Goal: Task Accomplishment & Management: Manage account settings

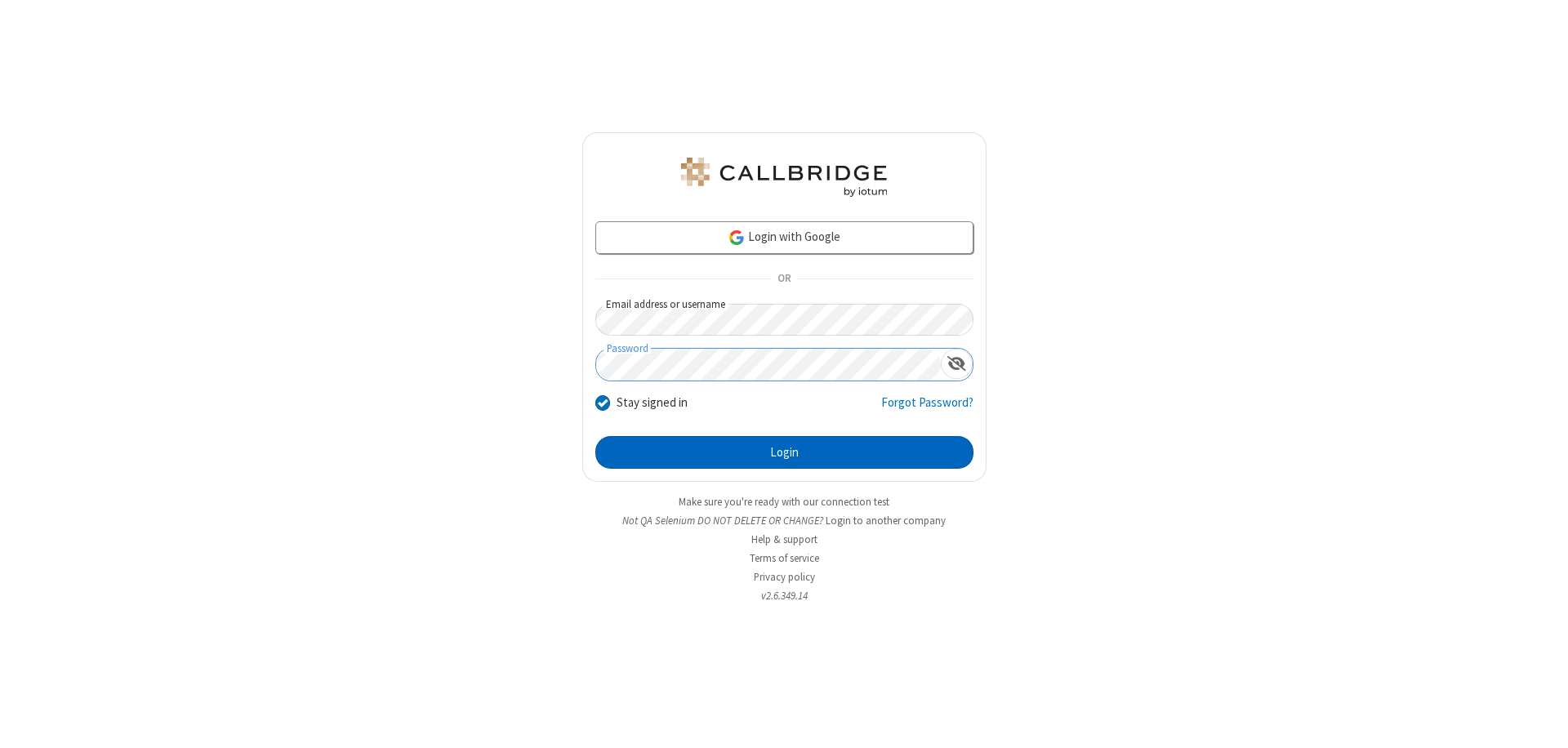
click at [784, 453] on button "Login" at bounding box center [784, 453] width 378 height 33
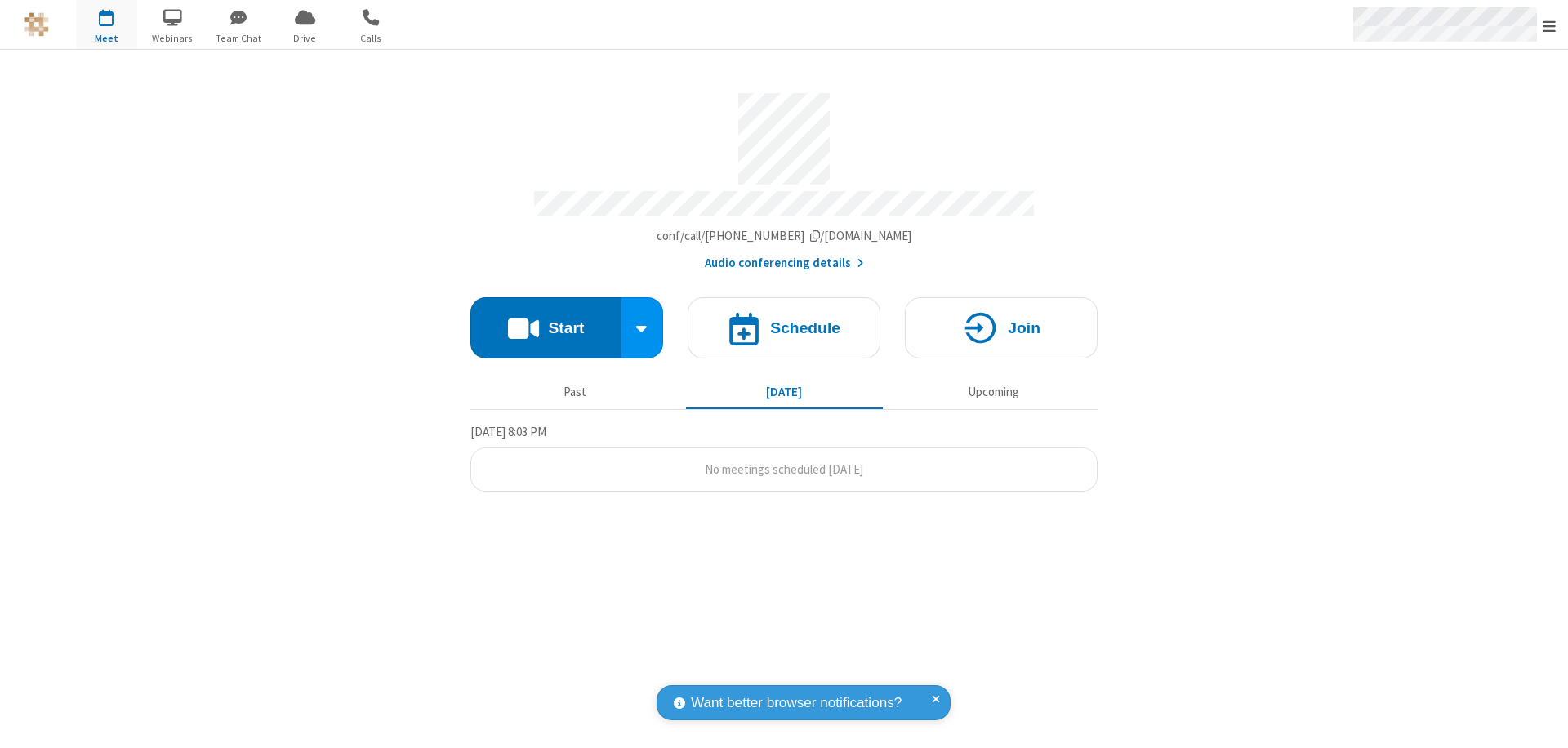
click at [1549, 25] on span "Open menu" at bounding box center [1549, 26] width 13 height 16
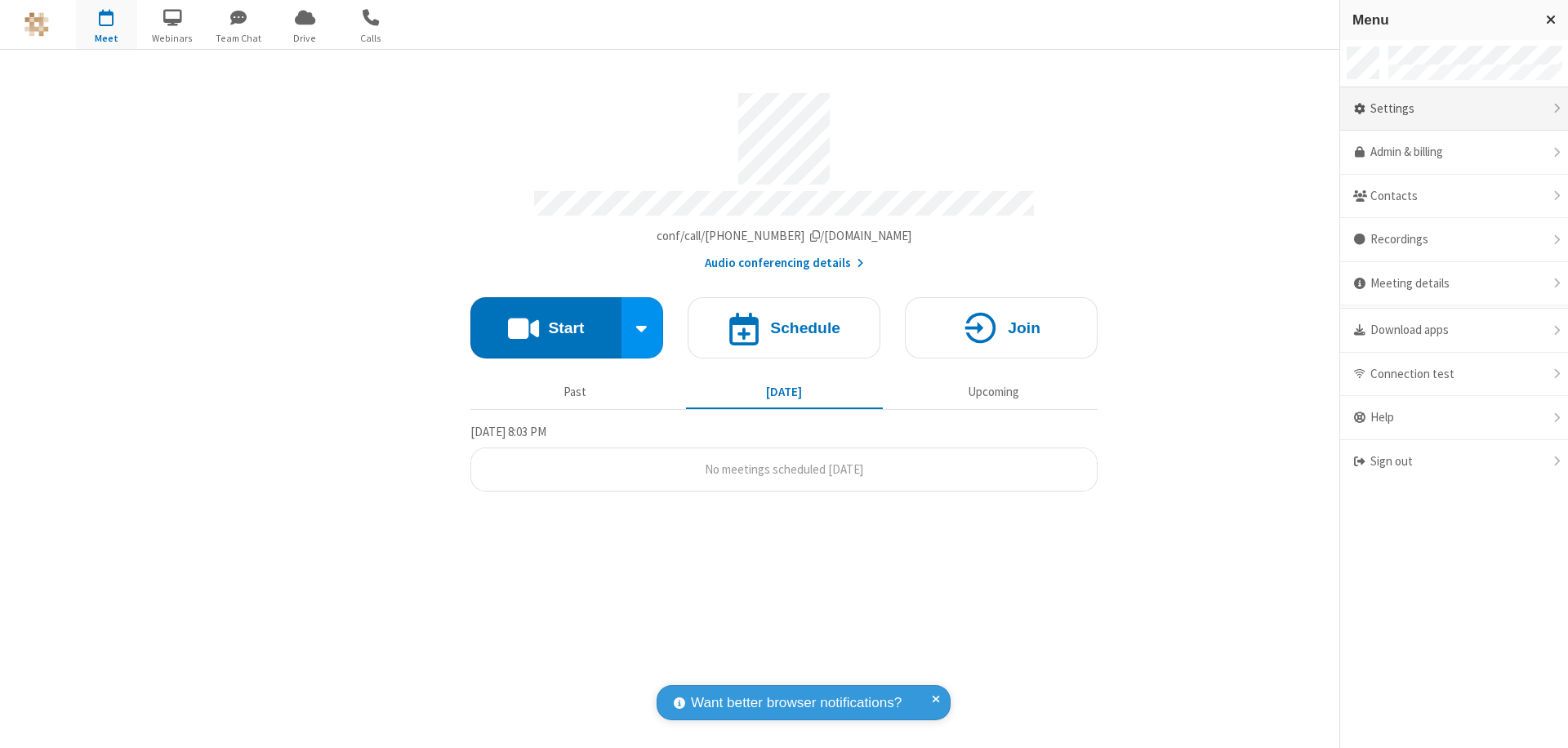
click at [1454, 109] on div "Settings" at bounding box center [1454, 109] width 228 height 44
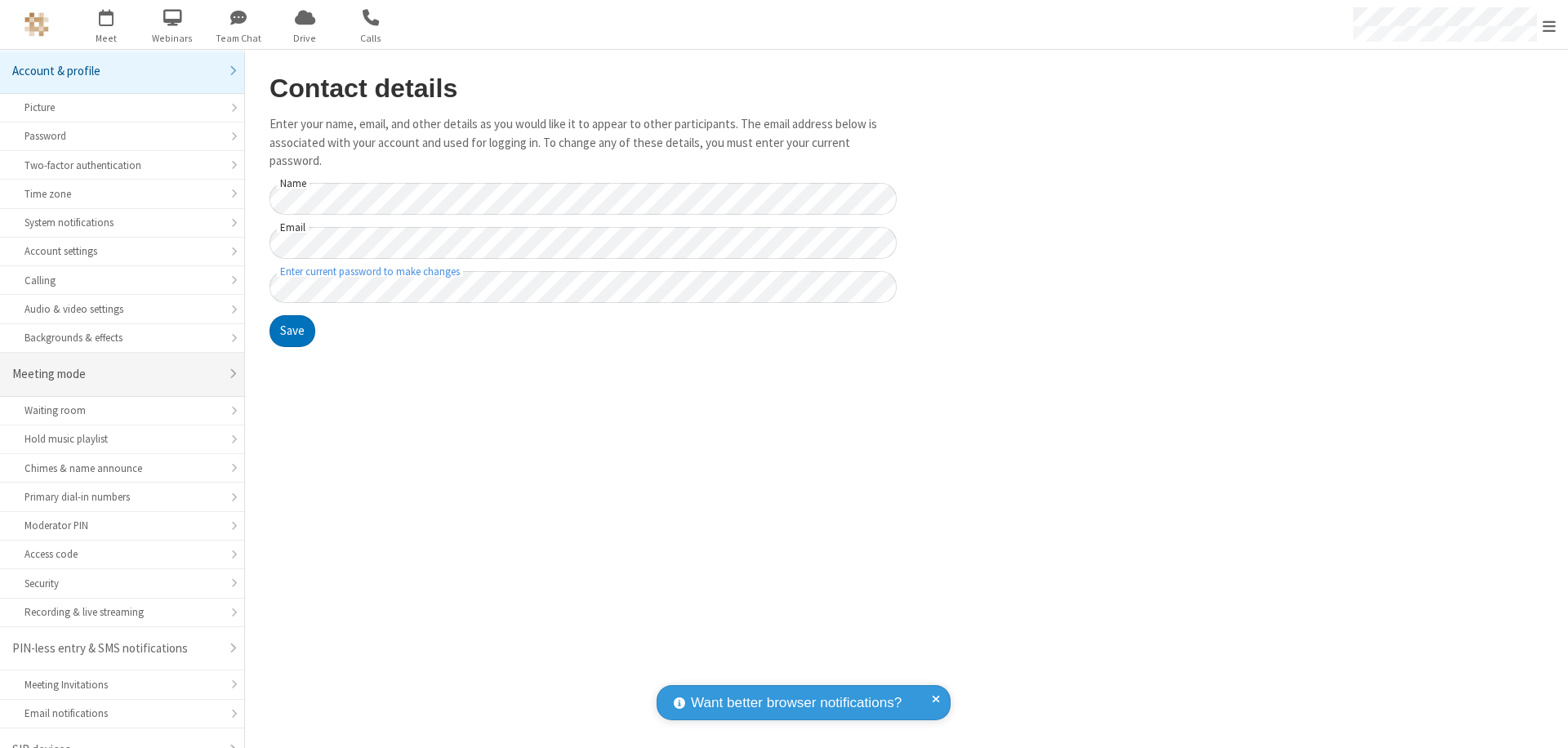
click at [116, 365] on div "Meeting mode" at bounding box center [116, 375] width 207 height 19
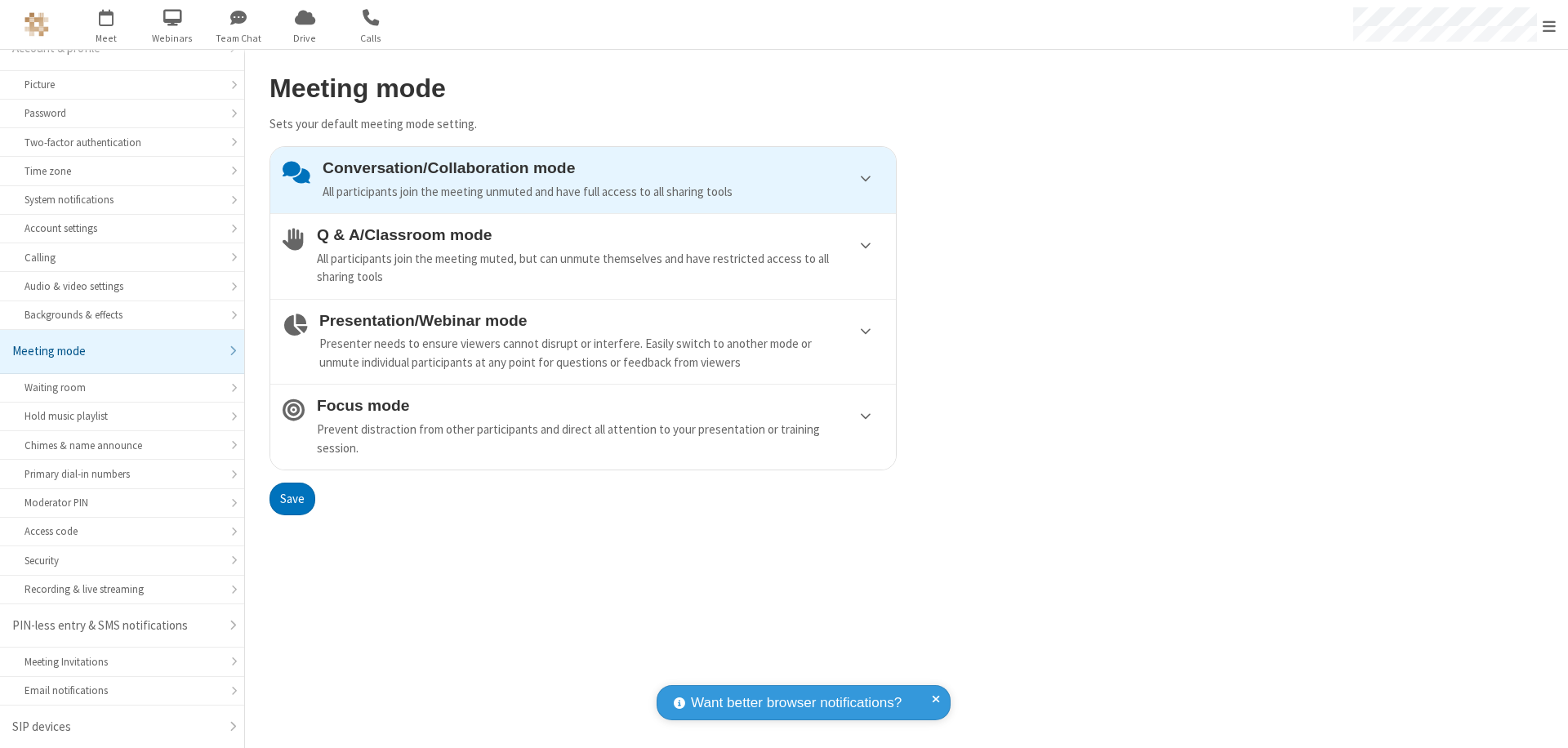
click at [583, 341] on div "Presenter needs to ensure viewers cannot disrupt or interfere. Easily switch to…" at bounding box center [602, 353] width 565 height 37
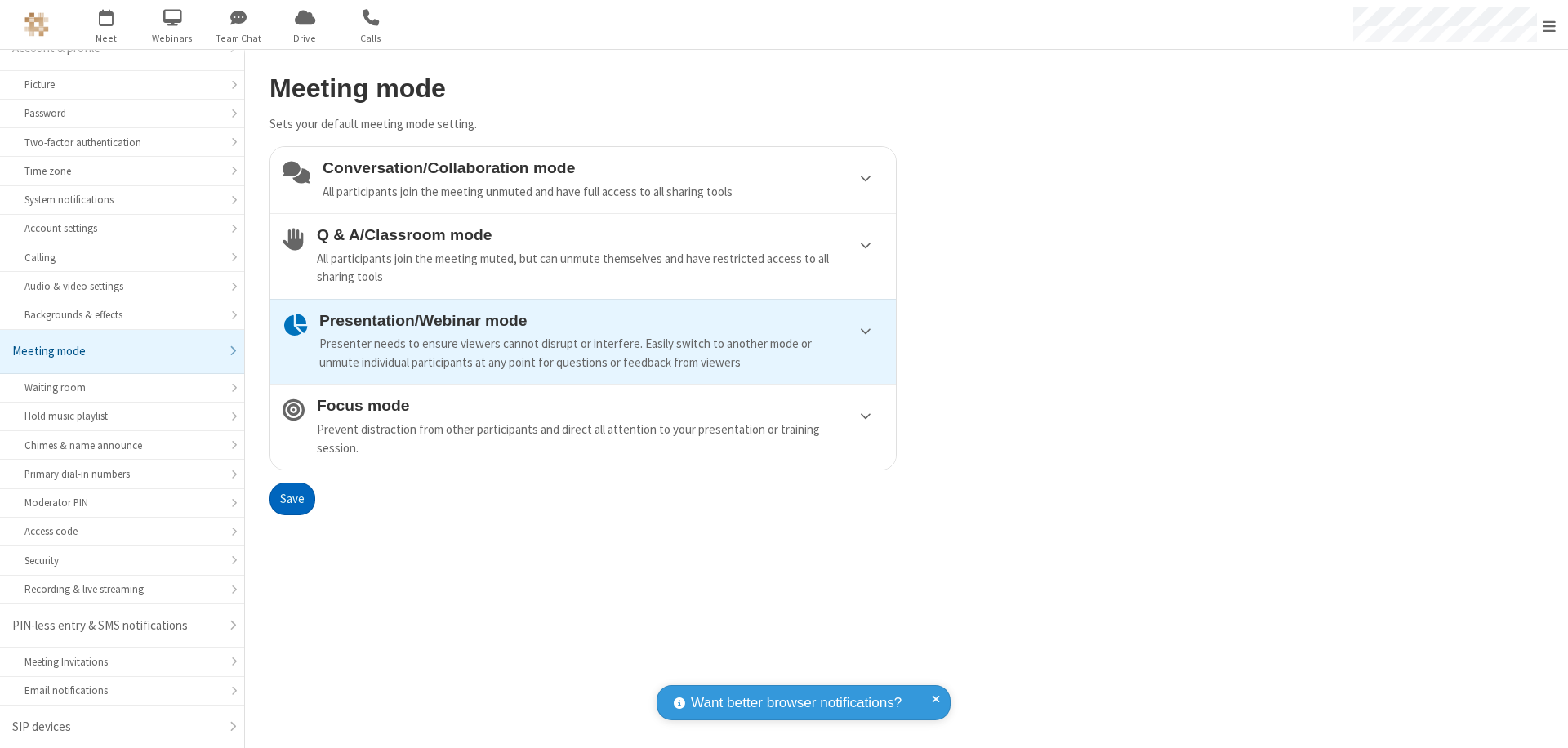
click at [292, 498] on button "Save" at bounding box center [292, 499] width 46 height 33
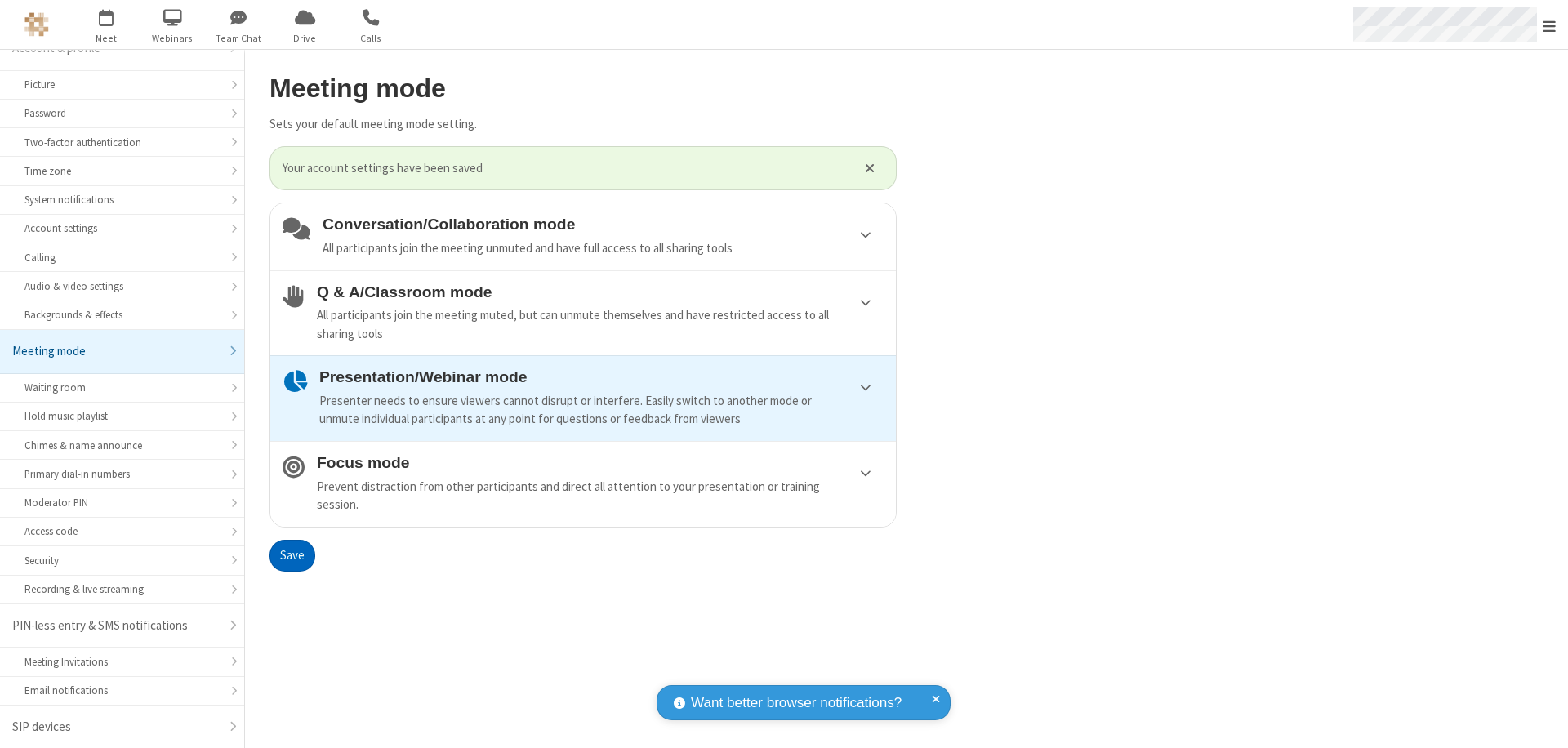
click at [1549, 24] on span "Open menu" at bounding box center [1549, 26] width 13 height 16
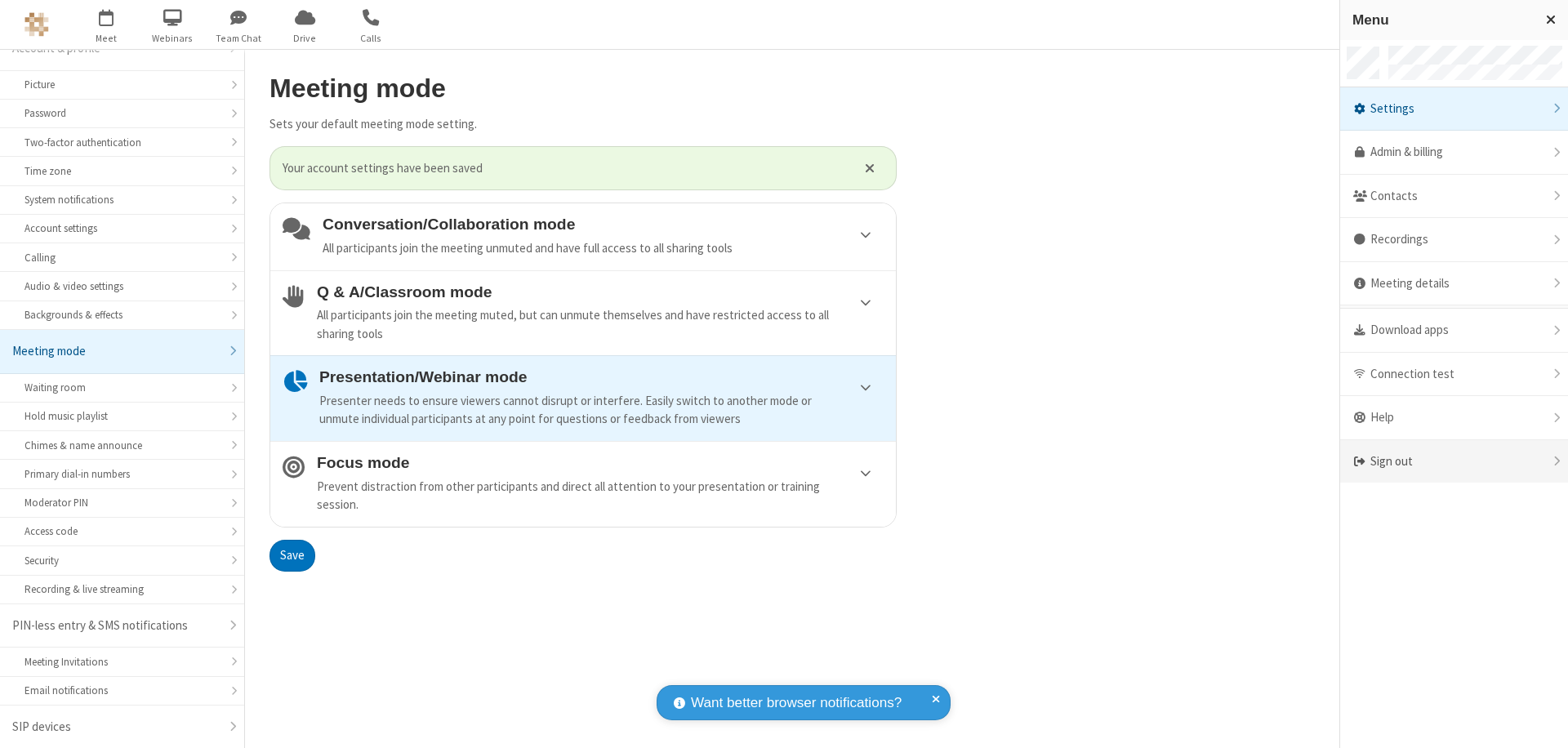
click at [1454, 461] on div "Sign out" at bounding box center [1454, 462] width 228 height 43
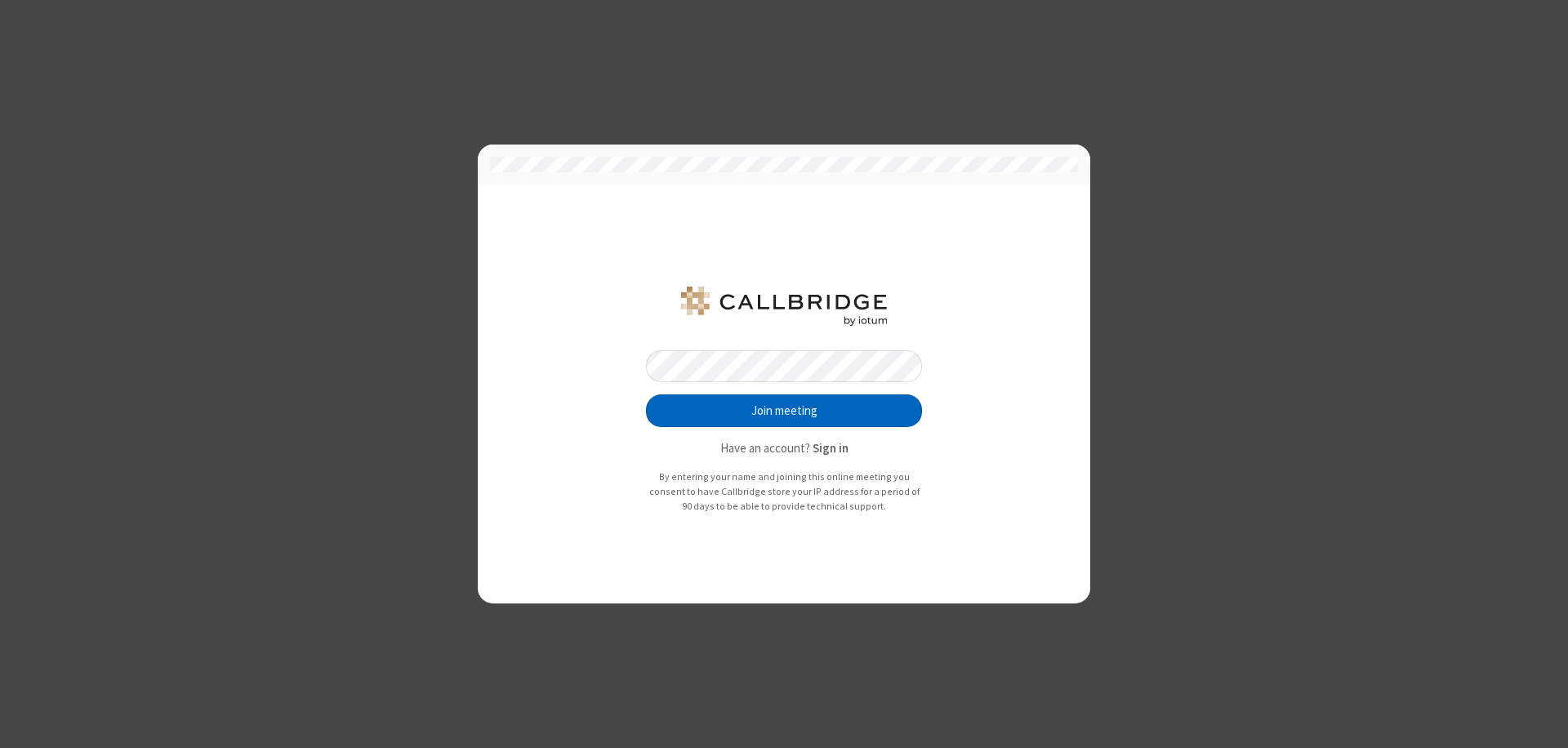
click at [784, 411] on button "Join meeting" at bounding box center [784, 411] width 276 height 33
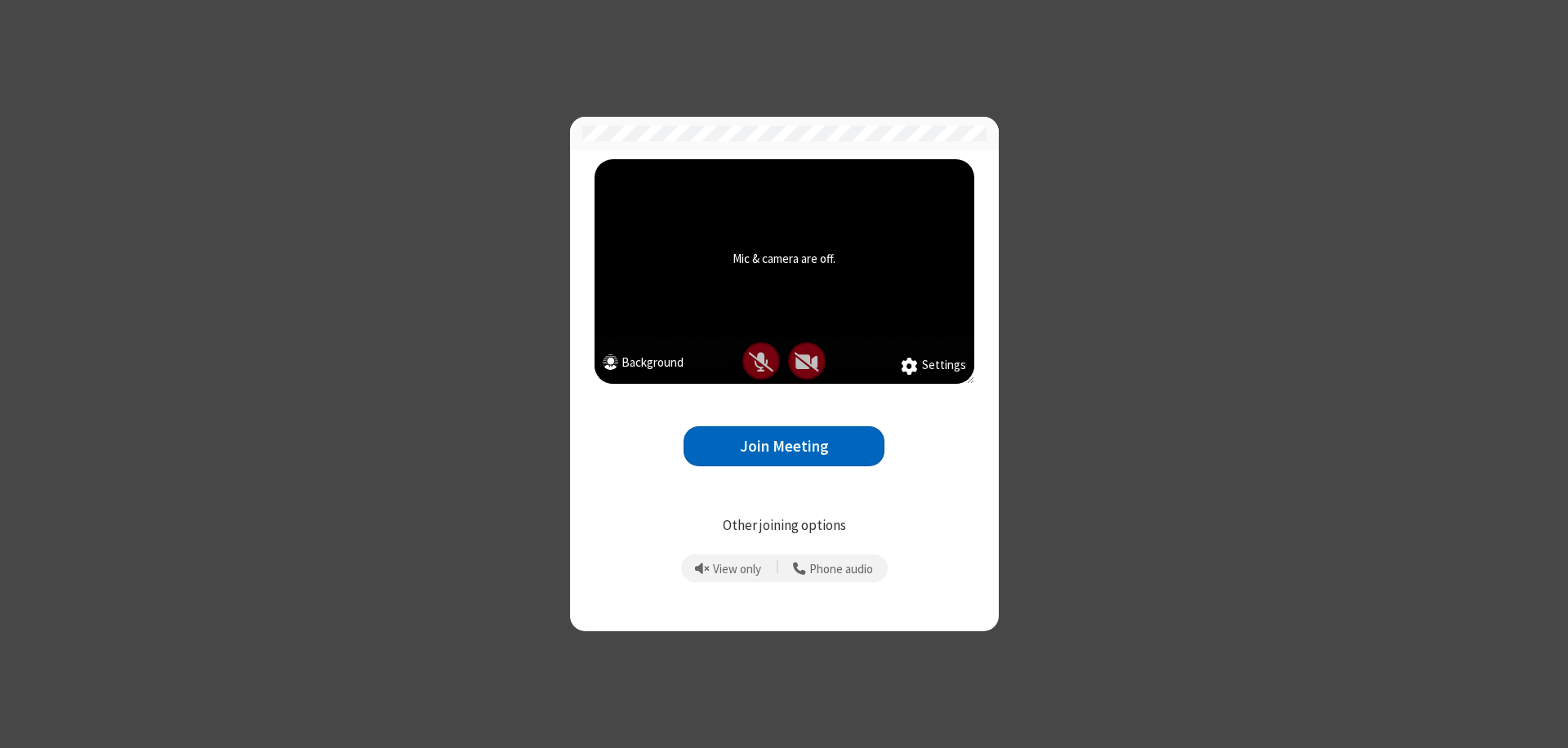
click at [784, 446] on button "Join Meeting" at bounding box center [784, 447] width 201 height 40
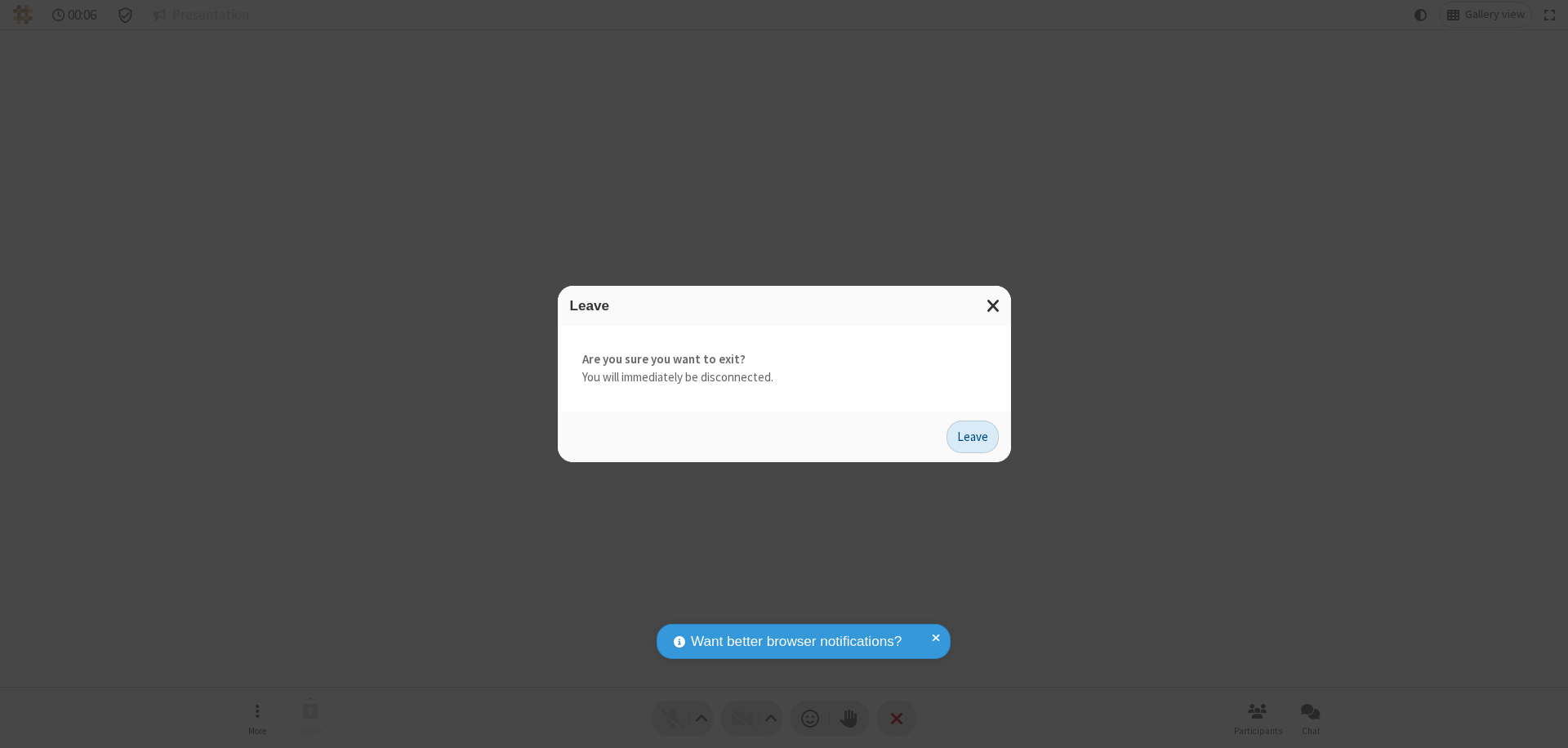
click at [972, 436] on button "Leave" at bounding box center [972, 437] width 53 height 33
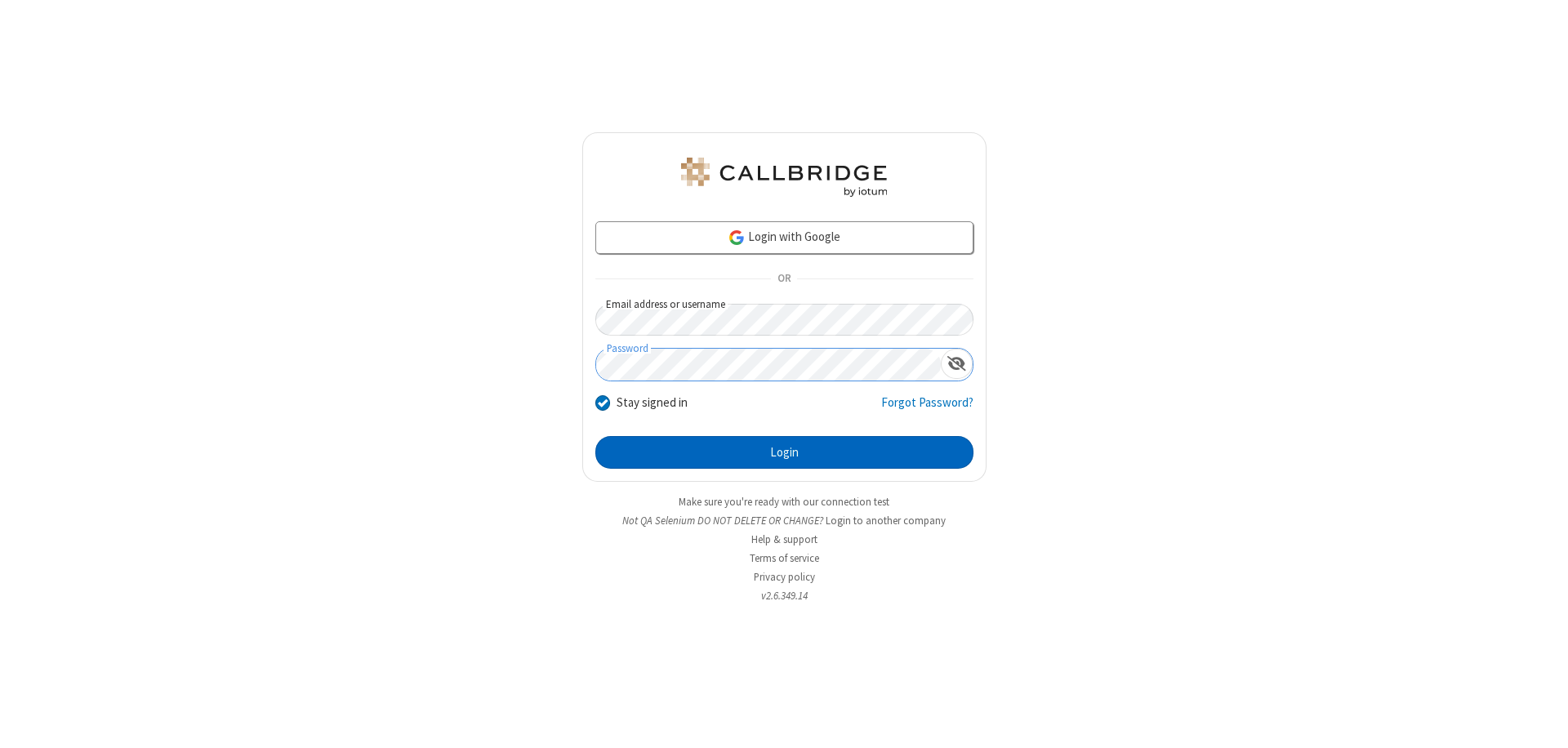
click at [784, 453] on button "Login" at bounding box center [784, 453] width 378 height 33
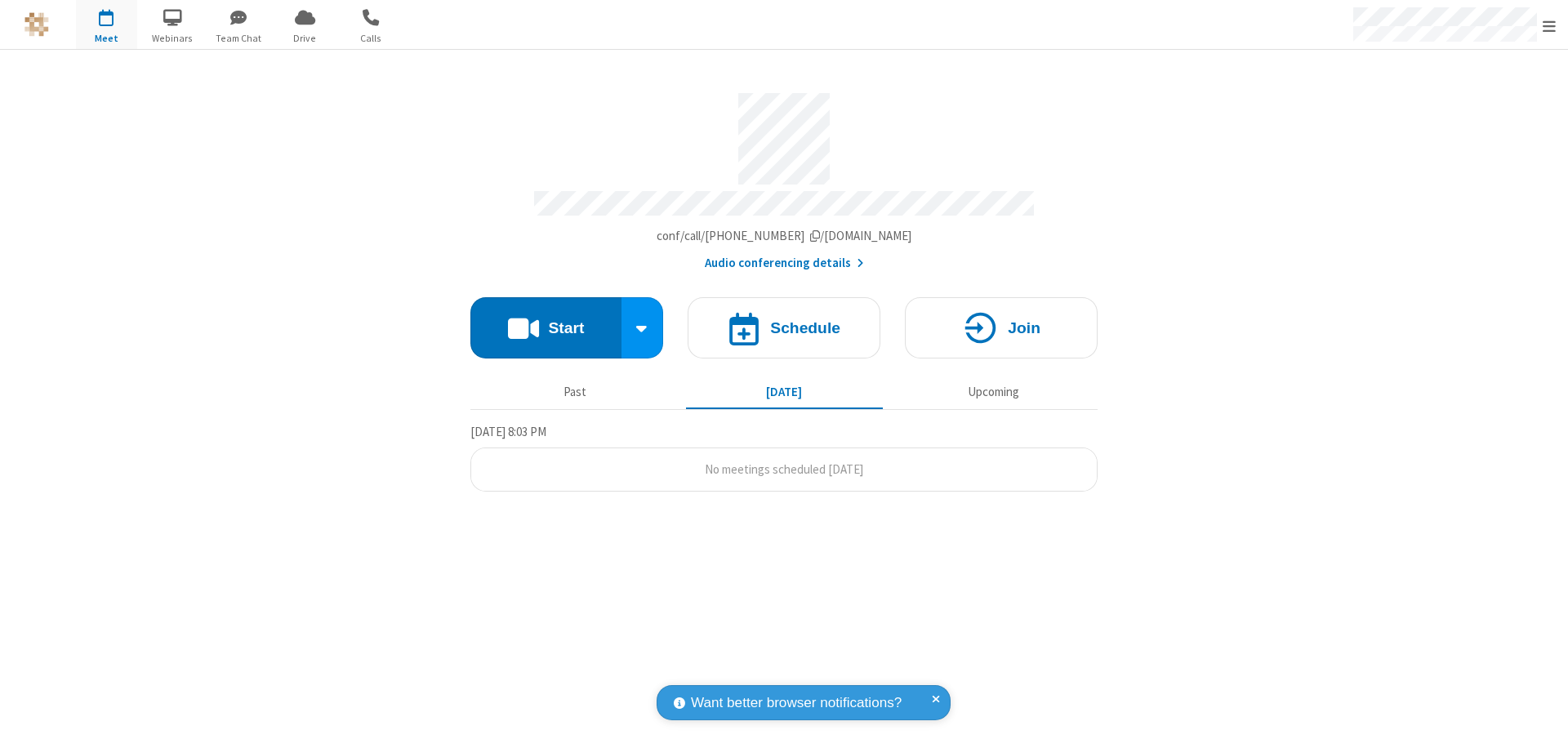
click at [1549, 25] on span "Open menu" at bounding box center [1549, 26] width 13 height 16
click at [1454, 109] on div "Settings" at bounding box center [1454, 109] width 228 height 44
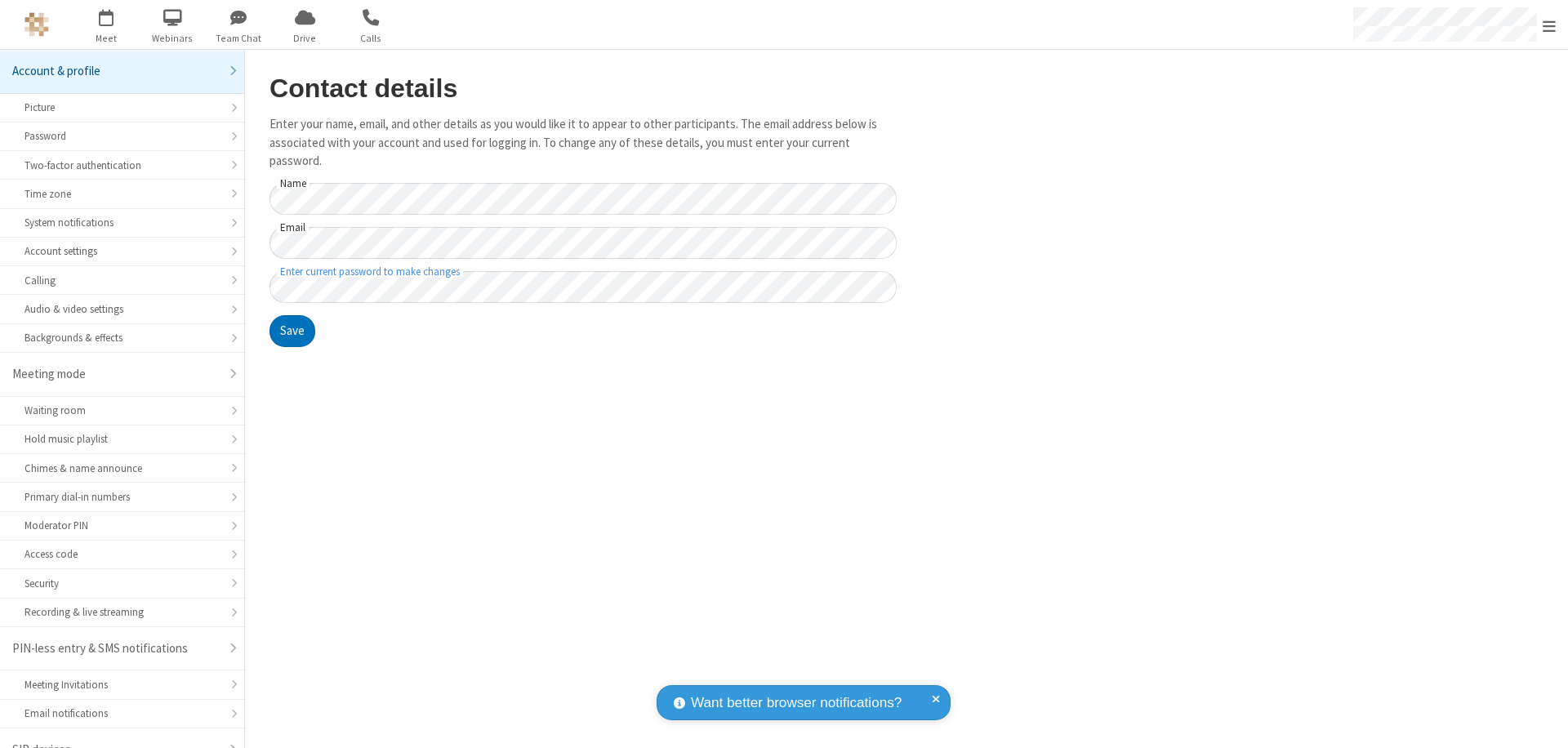
scroll to position [22, 0]
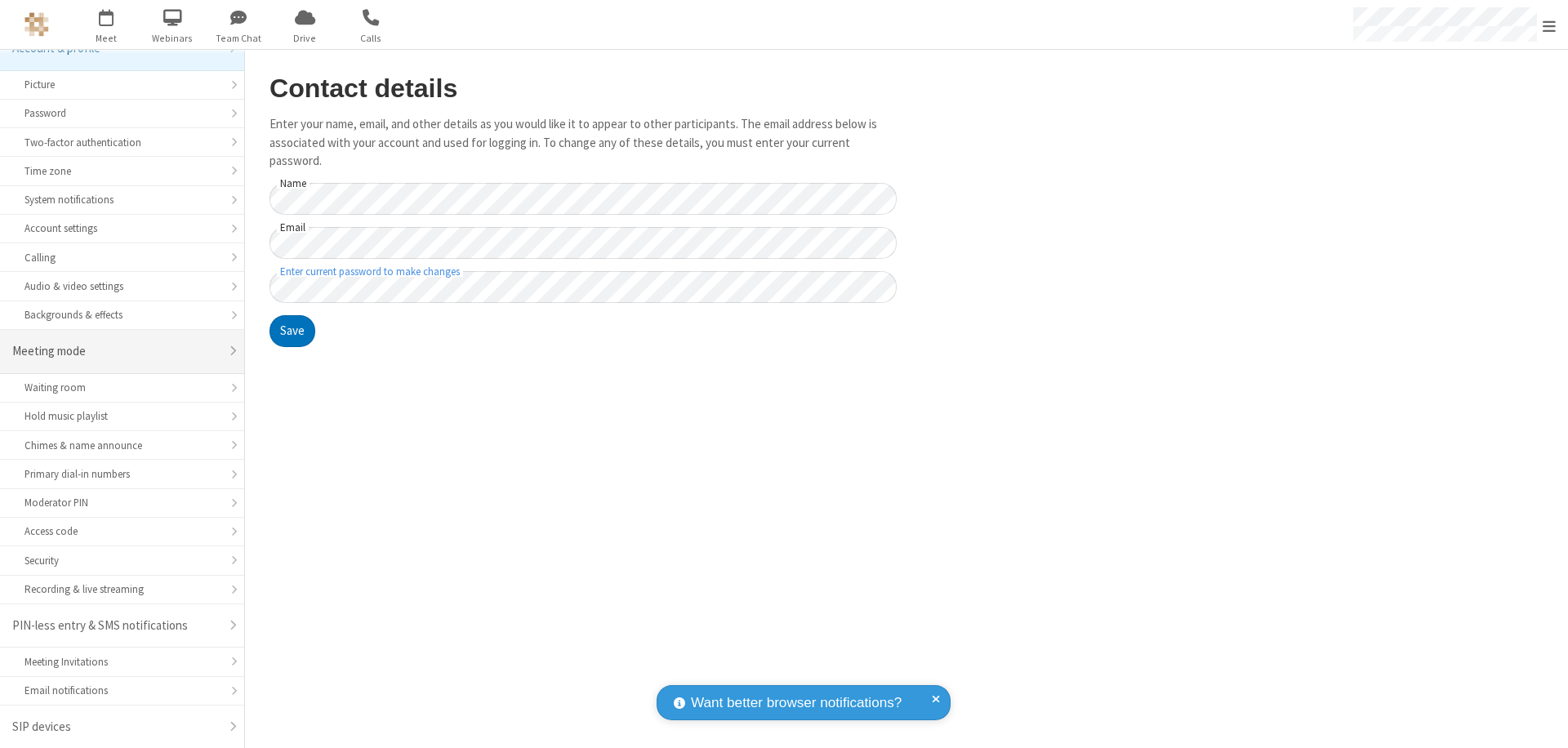
click at [116, 352] on div "Meeting mode" at bounding box center [116, 352] width 207 height 19
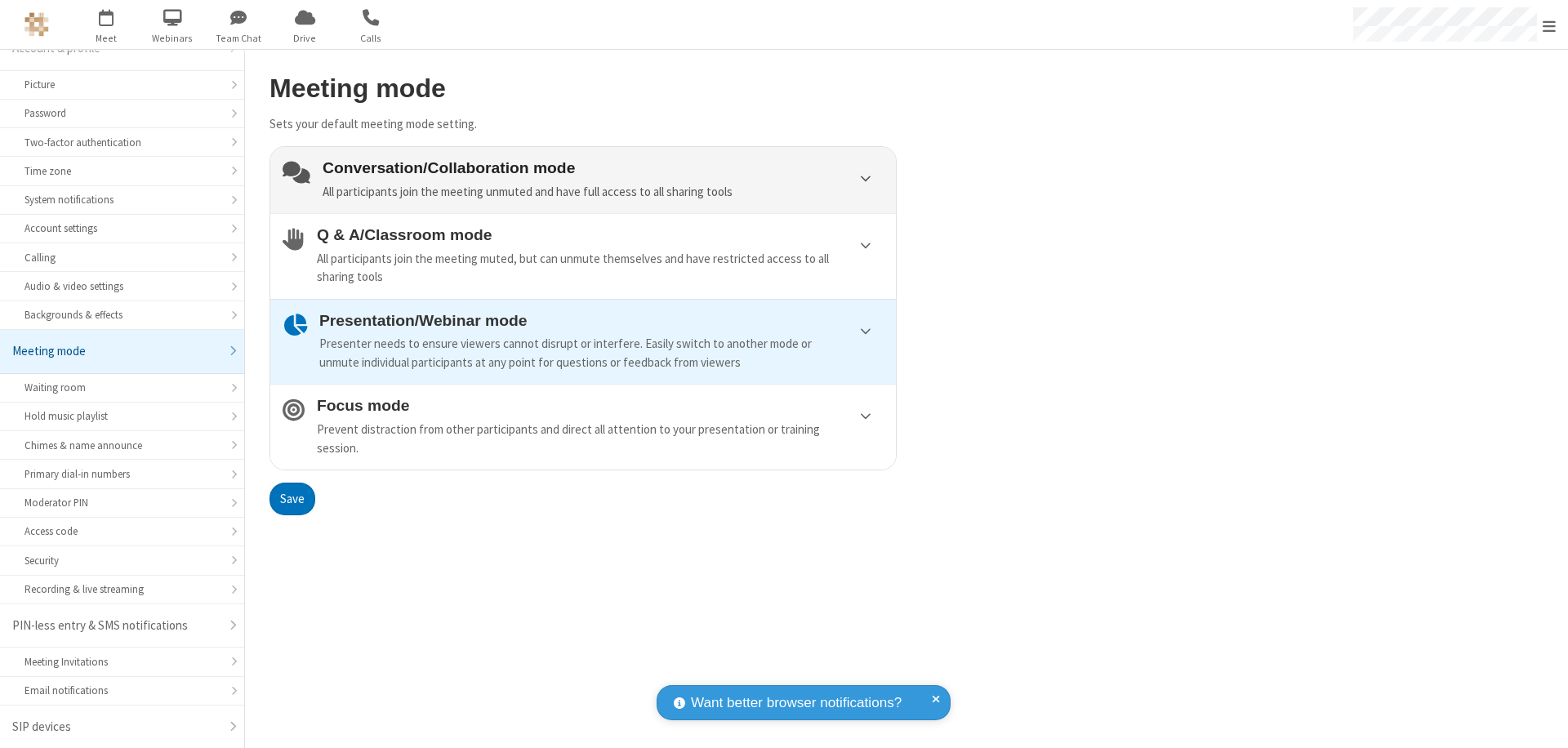
click at [583, 180] on div "Conversation/Collaboration mode All participants join the meeting unmuted and h…" at bounding box center [604, 180] width 561 height 41
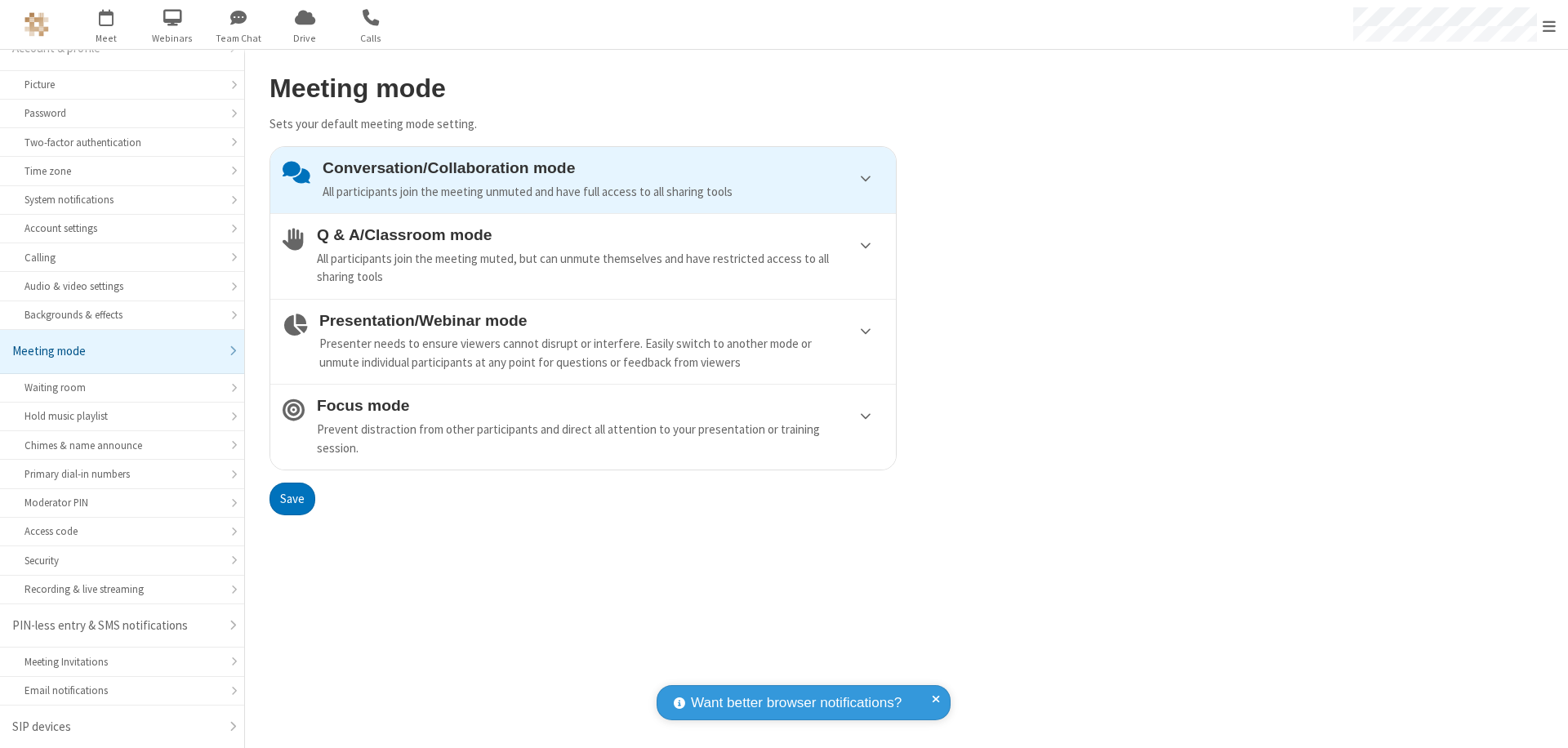
click at [292, 498] on button "Save" at bounding box center [292, 499] width 46 height 33
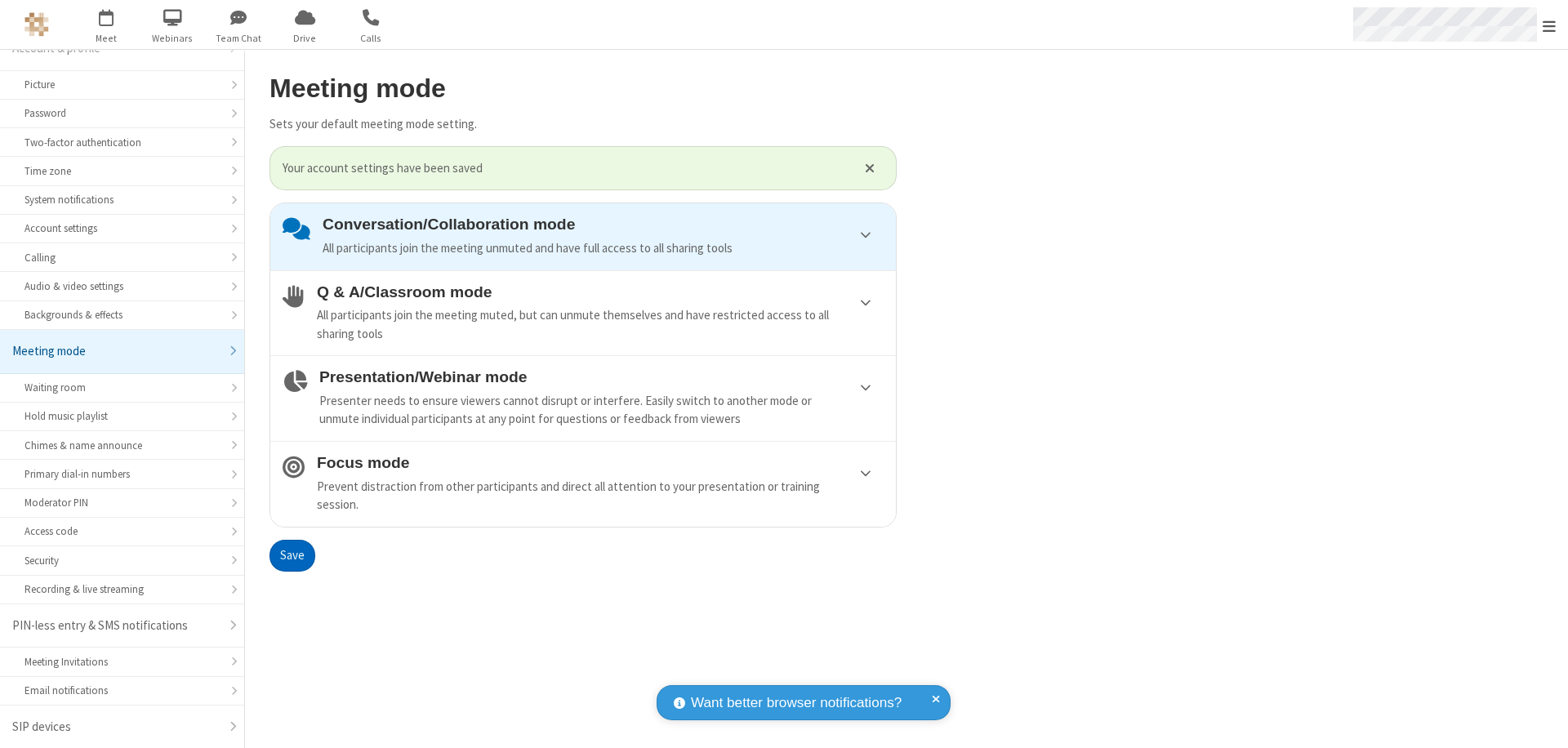
click at [1549, 24] on span "Open menu" at bounding box center [1549, 26] width 13 height 16
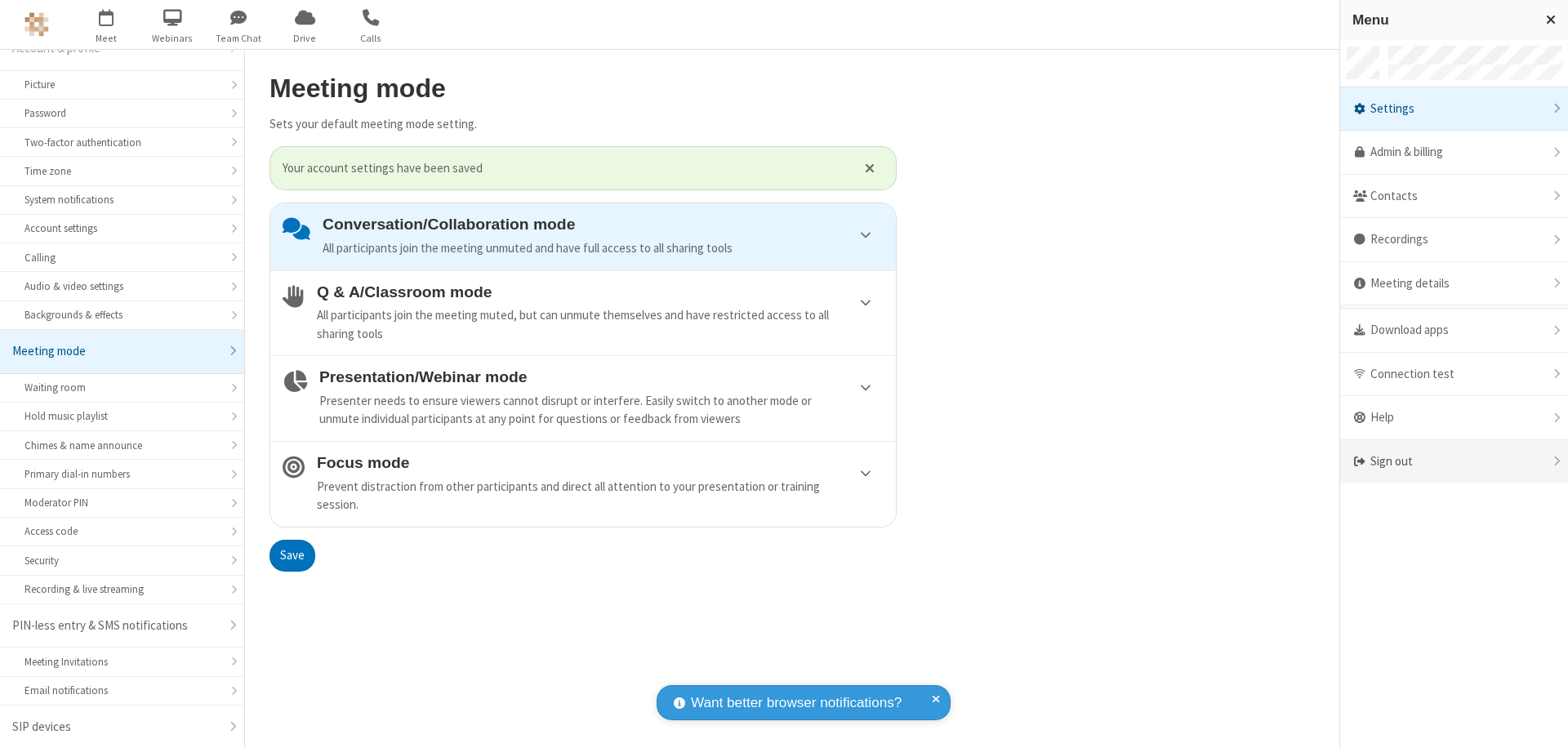
click at [1454, 461] on div "Sign out" at bounding box center [1454, 462] width 228 height 43
